Goal: Task Accomplishment & Management: Use online tool/utility

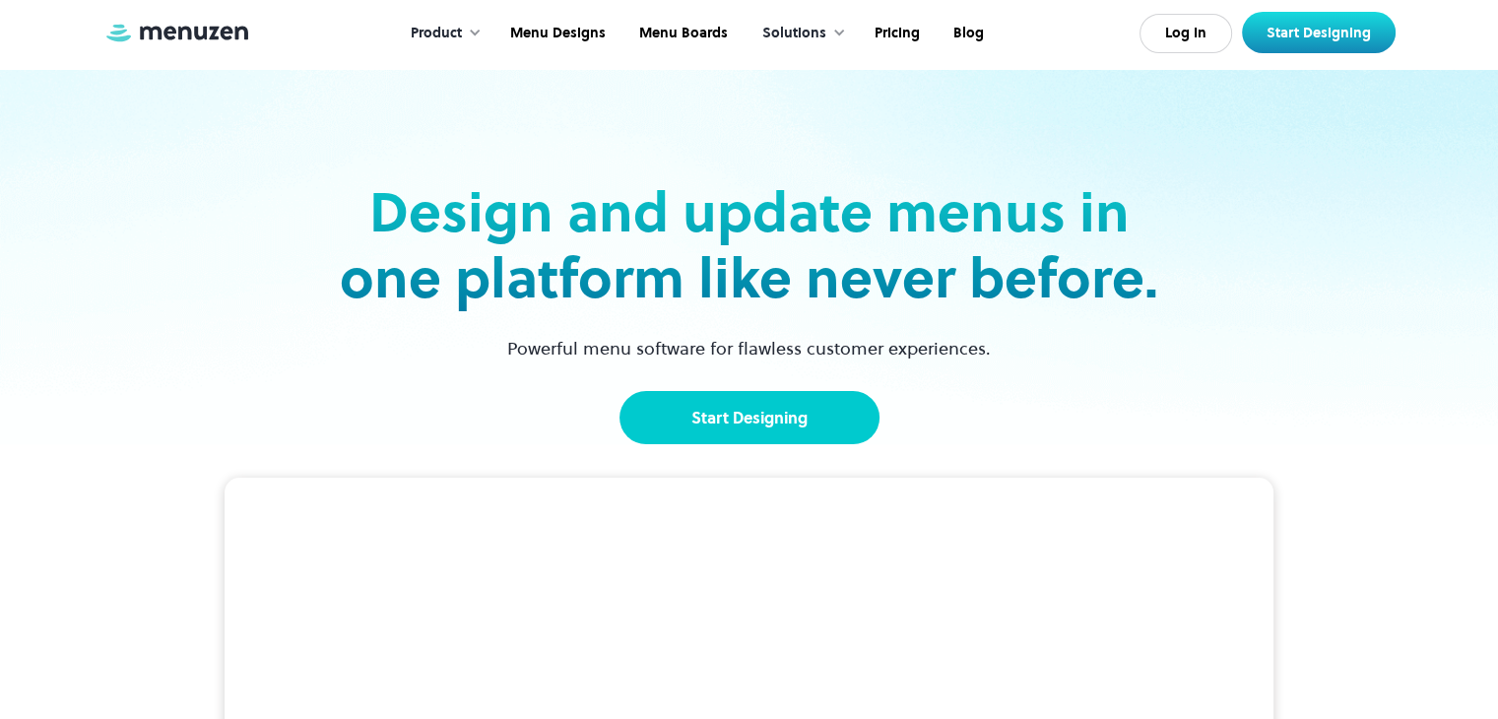
click at [772, 415] on link "Start Designing" at bounding box center [750, 417] width 260 height 53
